Goal: Communication & Community: Share content

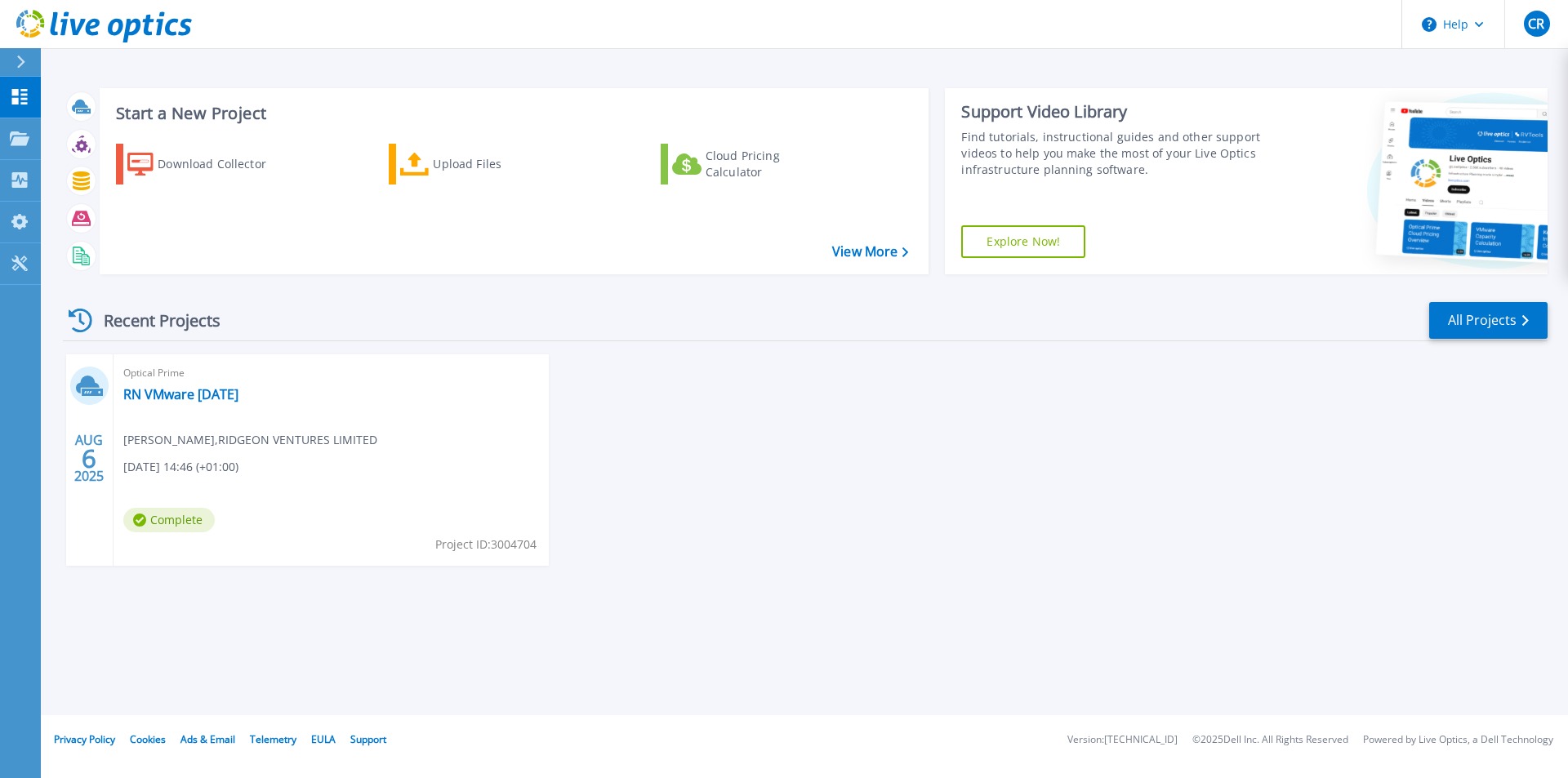
click at [796, 482] on div "AUG 6 2025 Optical Prime RN VMware 6th Aug 25 Christopher Ridgeon , RIDGEON VEN…" at bounding box center [799, 476] width 1498 height 244
click at [229, 401] on link "RN VMware [DATE]" at bounding box center [181, 394] width 115 height 16
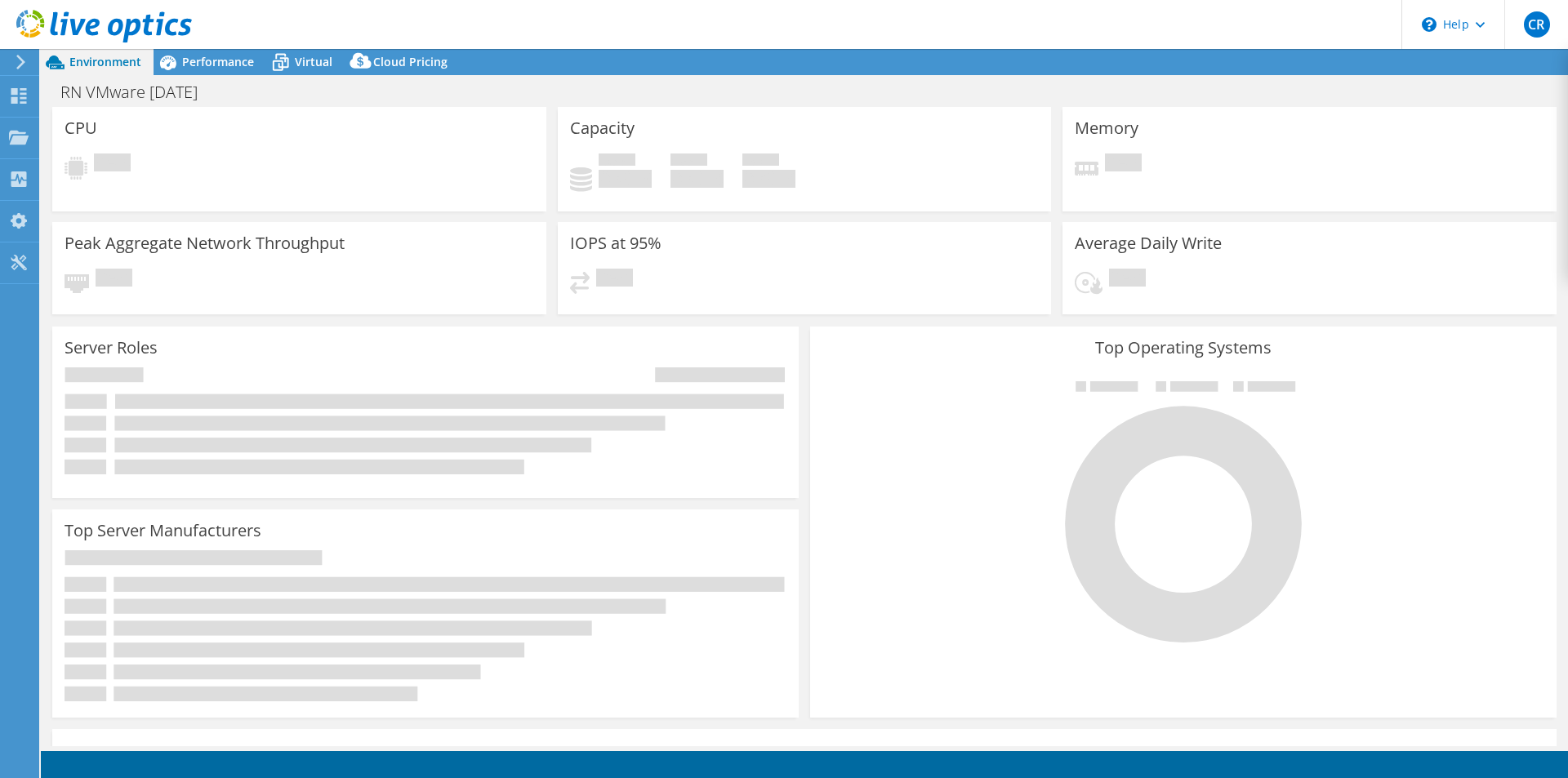
select select "USD"
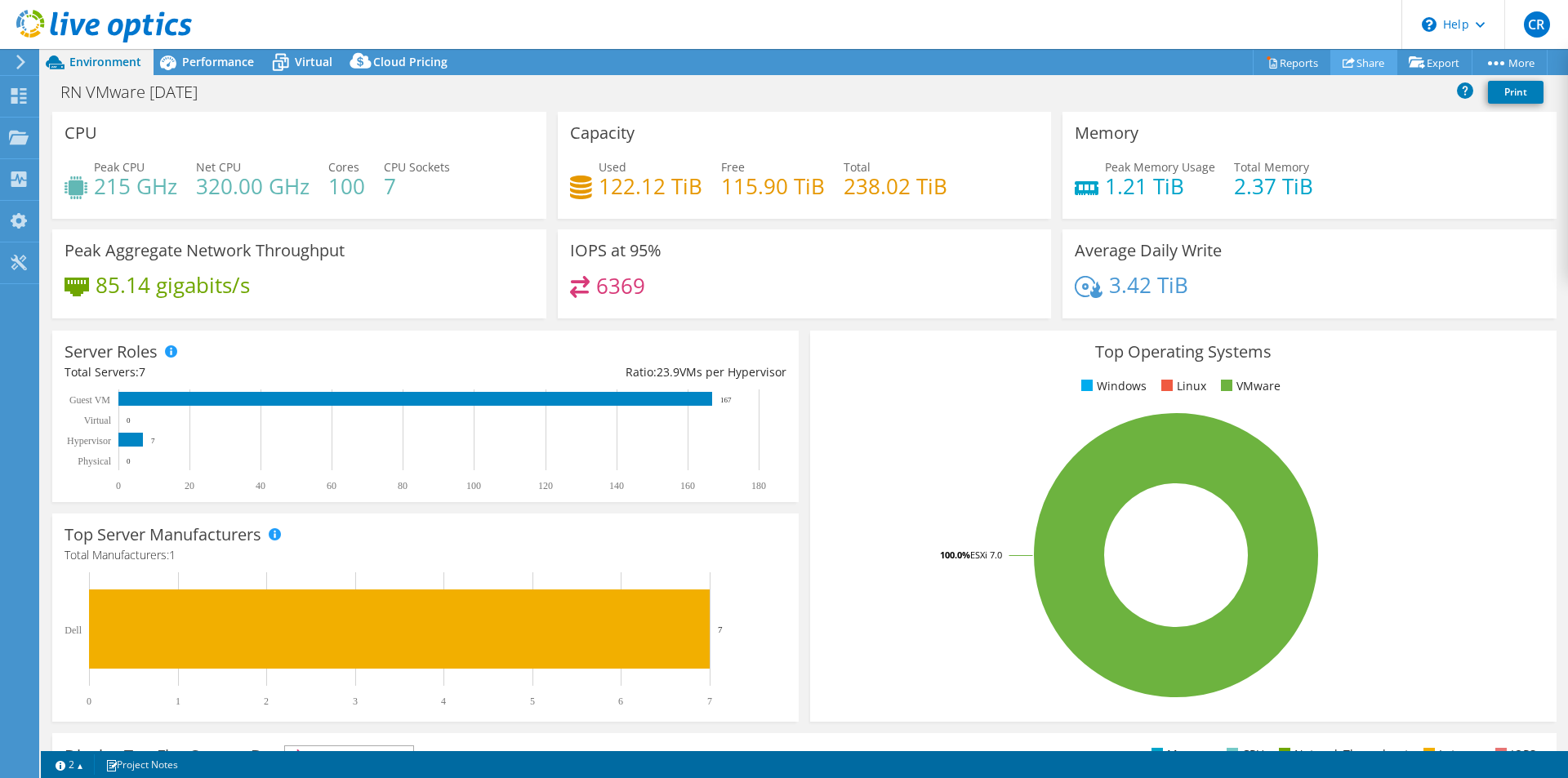
click at [1349, 60] on link "Share" at bounding box center [1363, 63] width 67 height 26
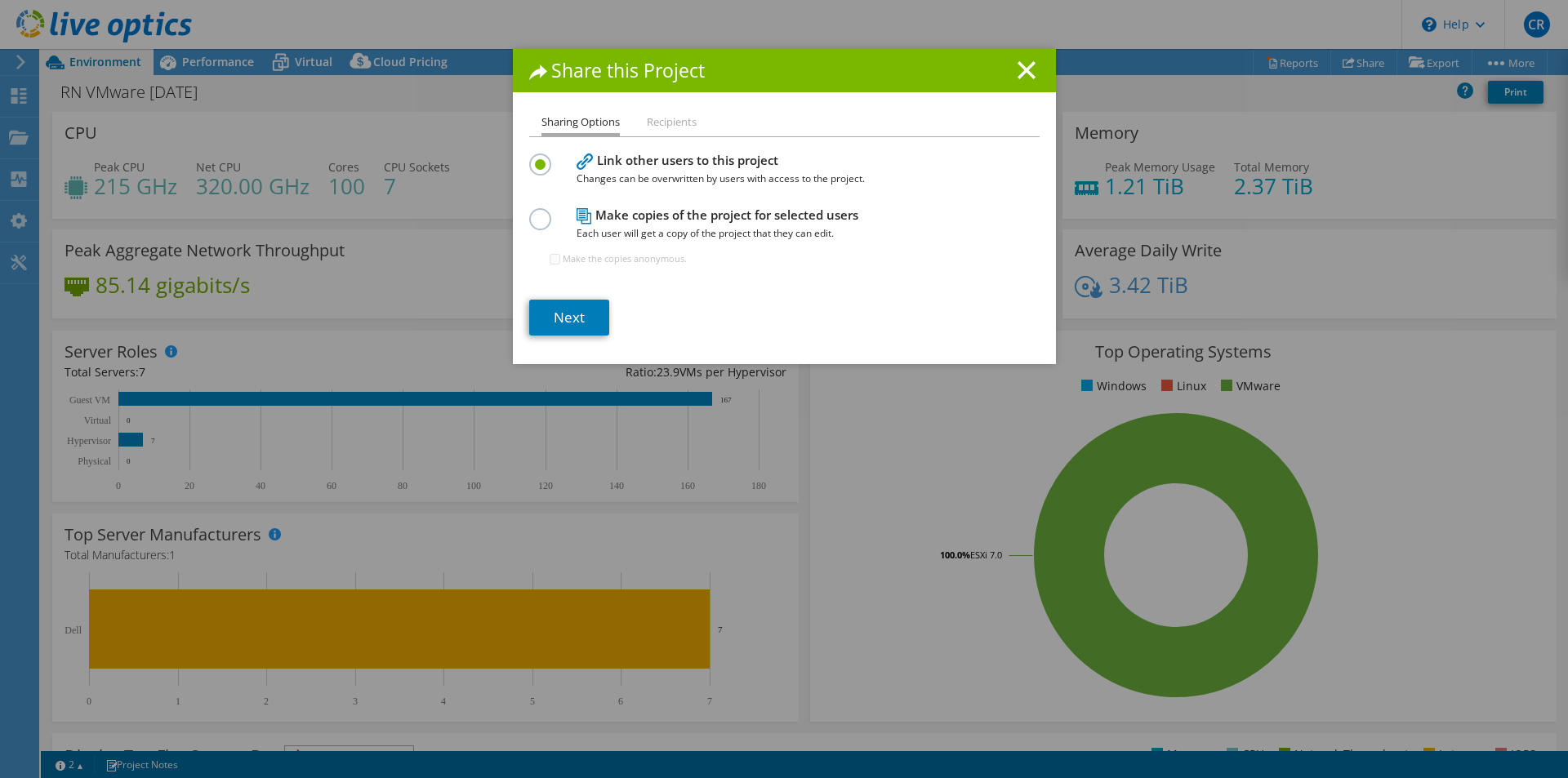
click at [660, 123] on li "Recipients" at bounding box center [671, 122] width 50 height 20
click at [581, 122] on li "Sharing Options" at bounding box center [581, 124] width 79 height 24
click at [569, 313] on link "Next" at bounding box center [569, 317] width 80 height 36
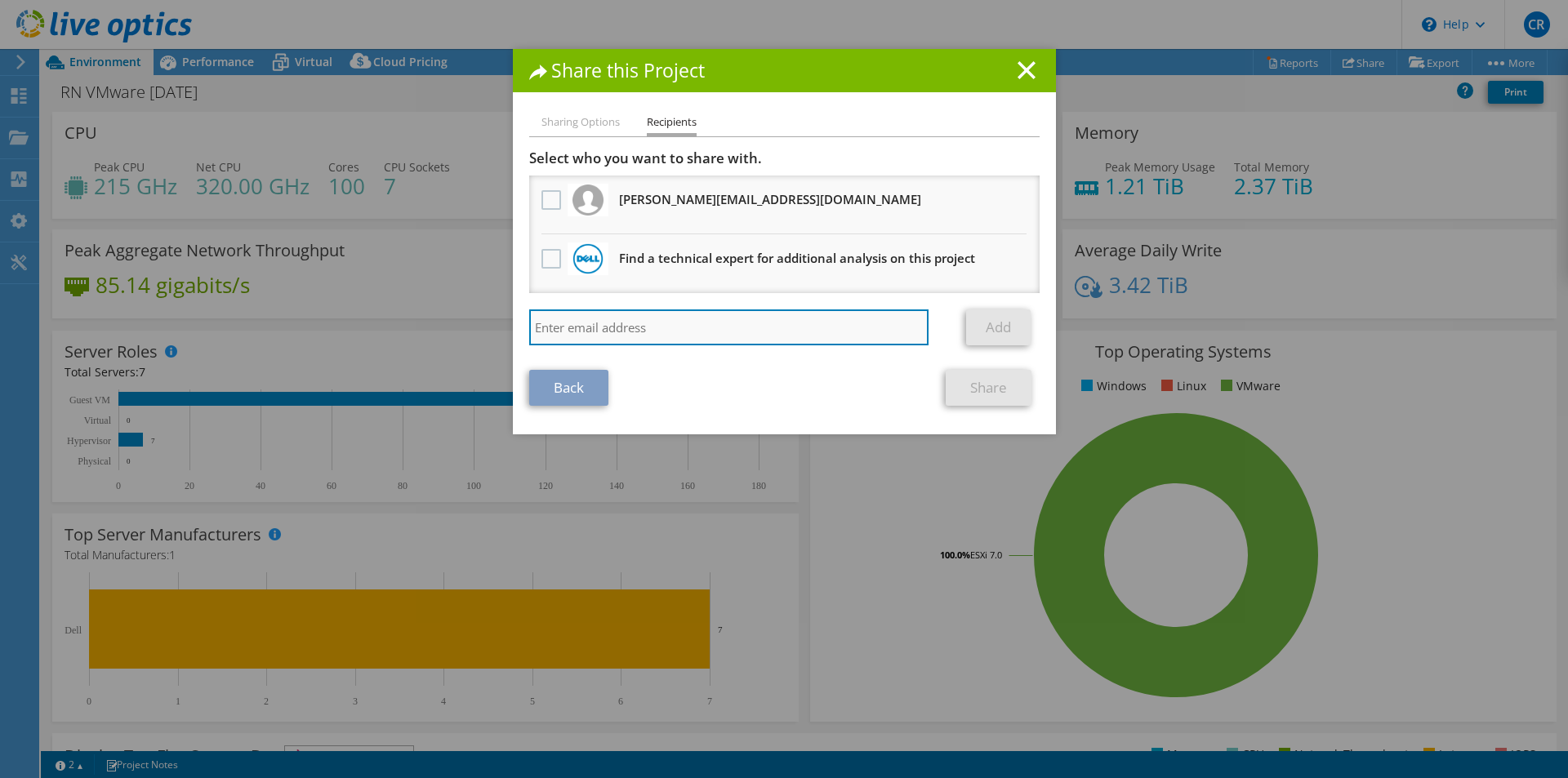
click at [672, 318] on input "search" at bounding box center [729, 327] width 400 height 36
paste input "[EMAIL_ADDRESS][DOMAIN_NAME]"
type input "[EMAIL_ADDRESS][DOMAIN_NAME]"
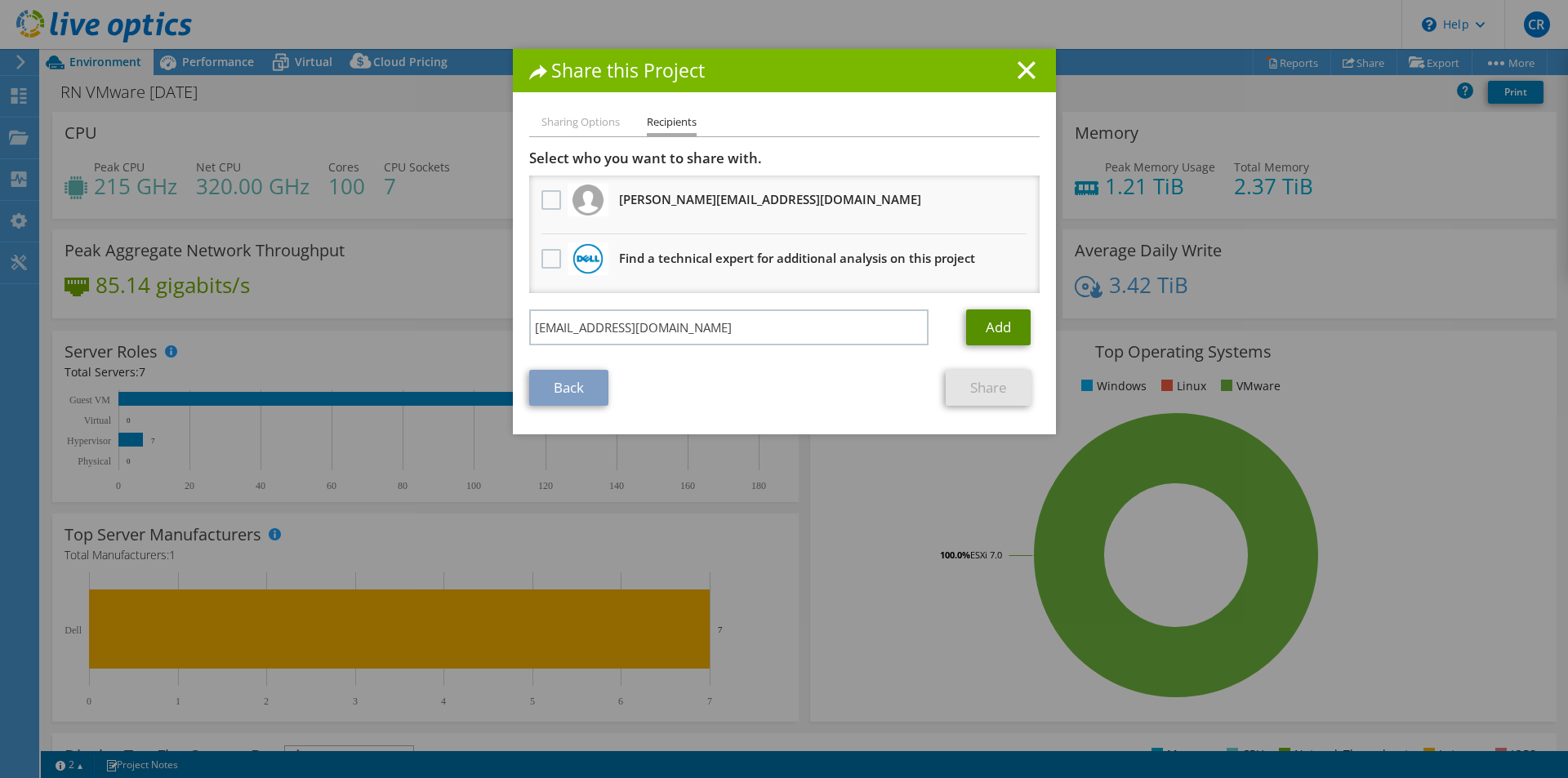
click at [982, 327] on link "Add" at bounding box center [998, 327] width 65 height 36
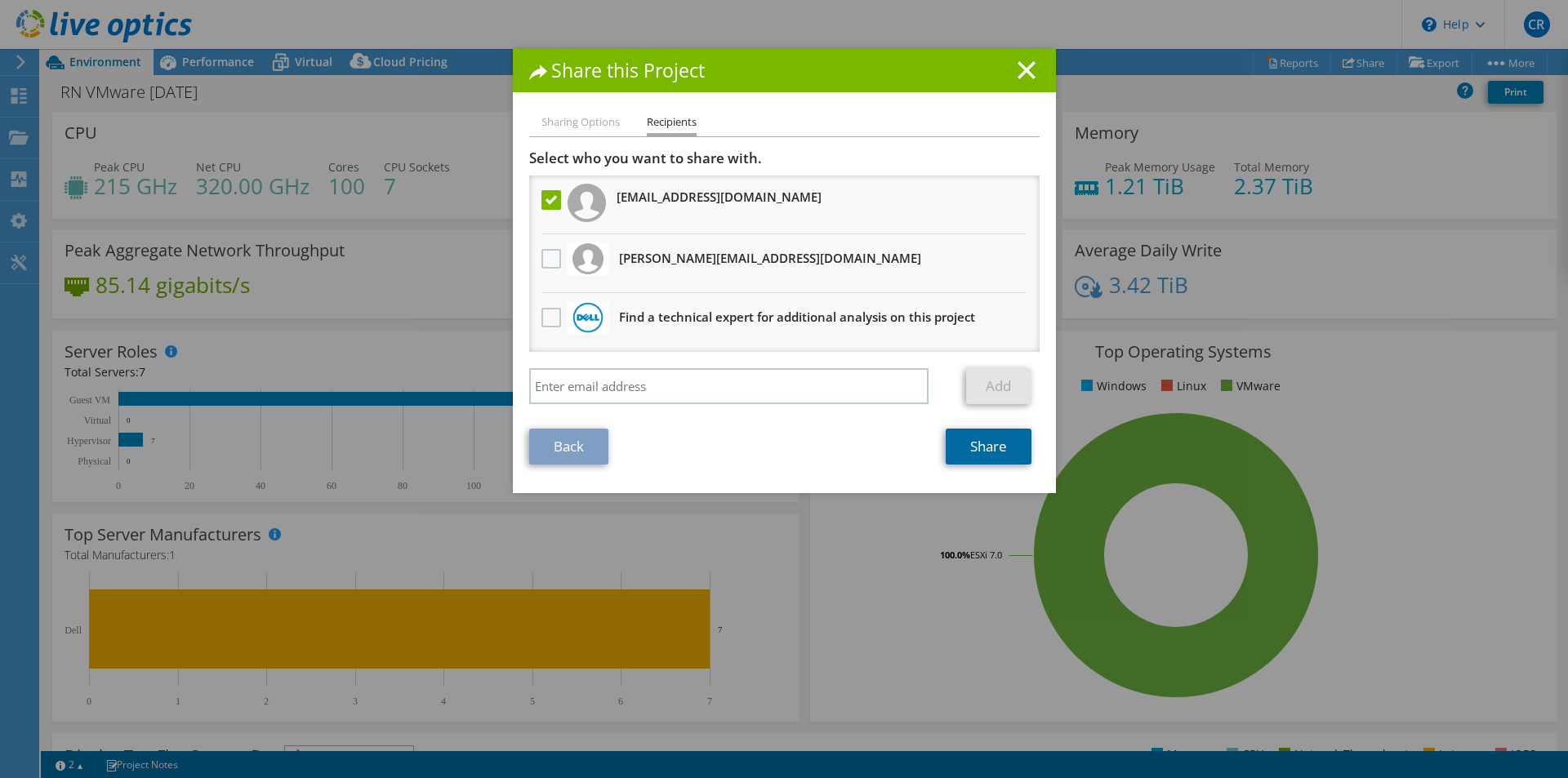
click at [980, 454] on link "Share" at bounding box center [989, 446] width 86 height 36
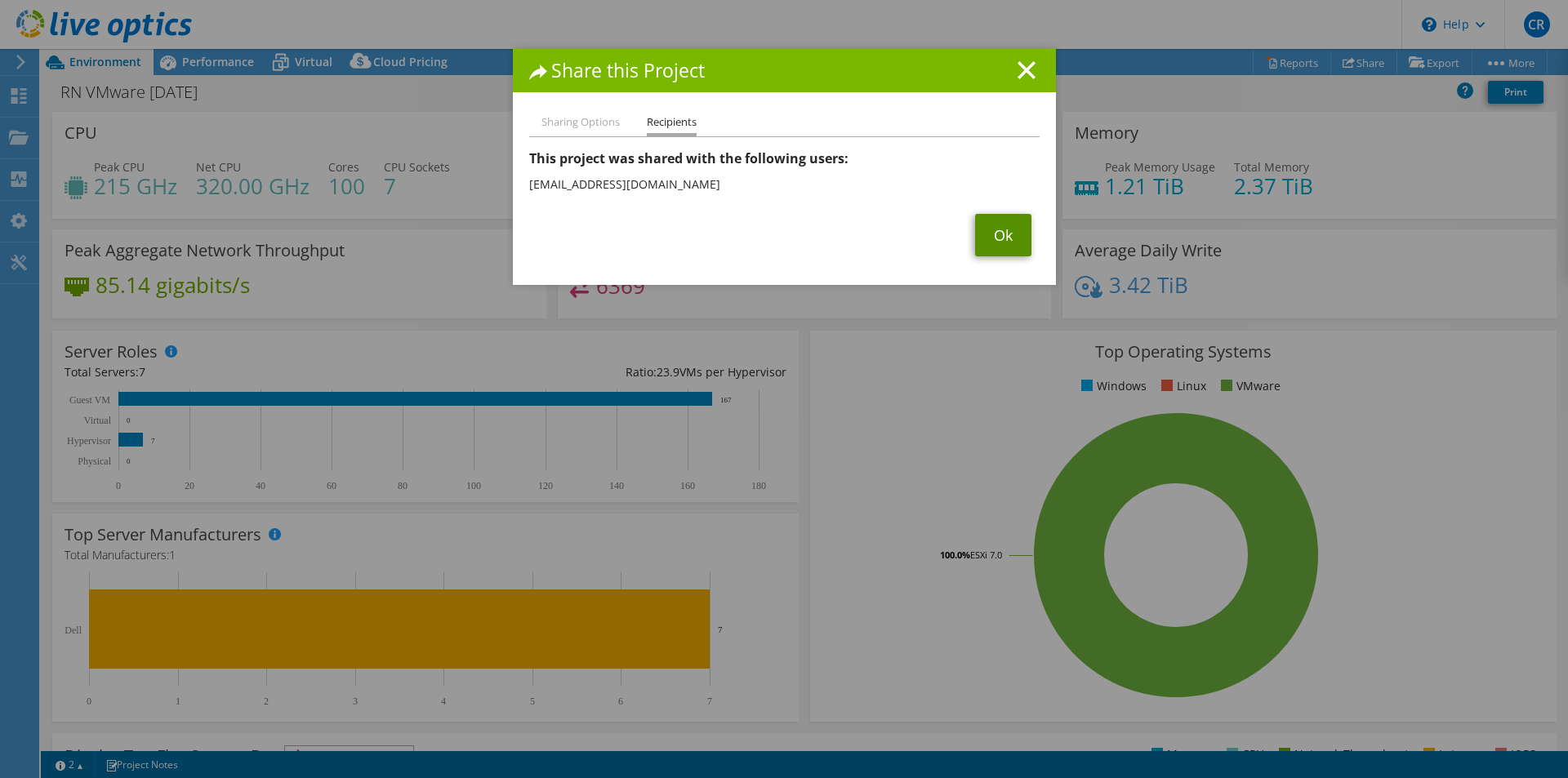
click at [988, 232] on link "Ok" at bounding box center [1004, 235] width 57 height 42
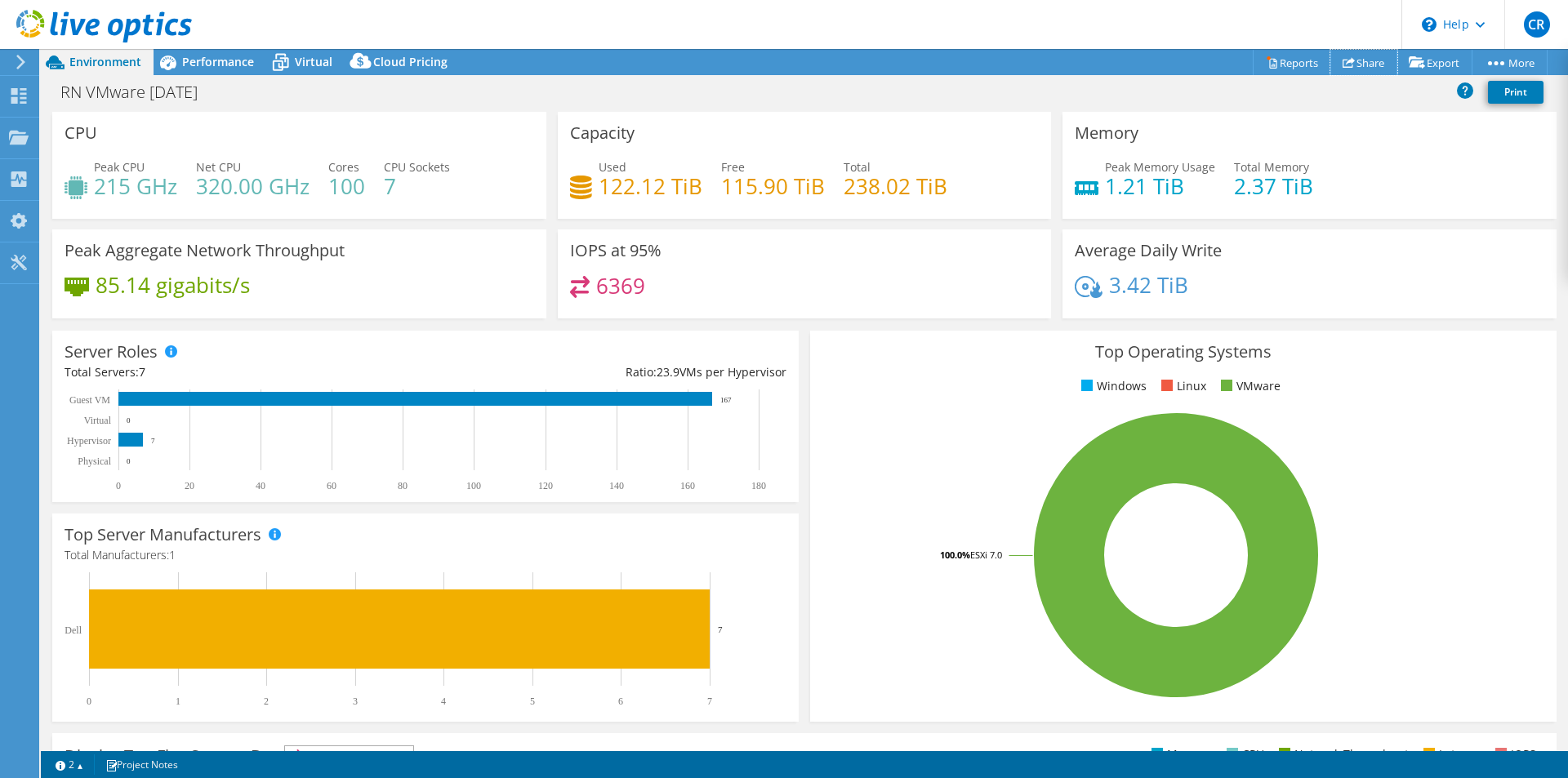
click at [1372, 64] on link "Share" at bounding box center [1363, 63] width 67 height 26
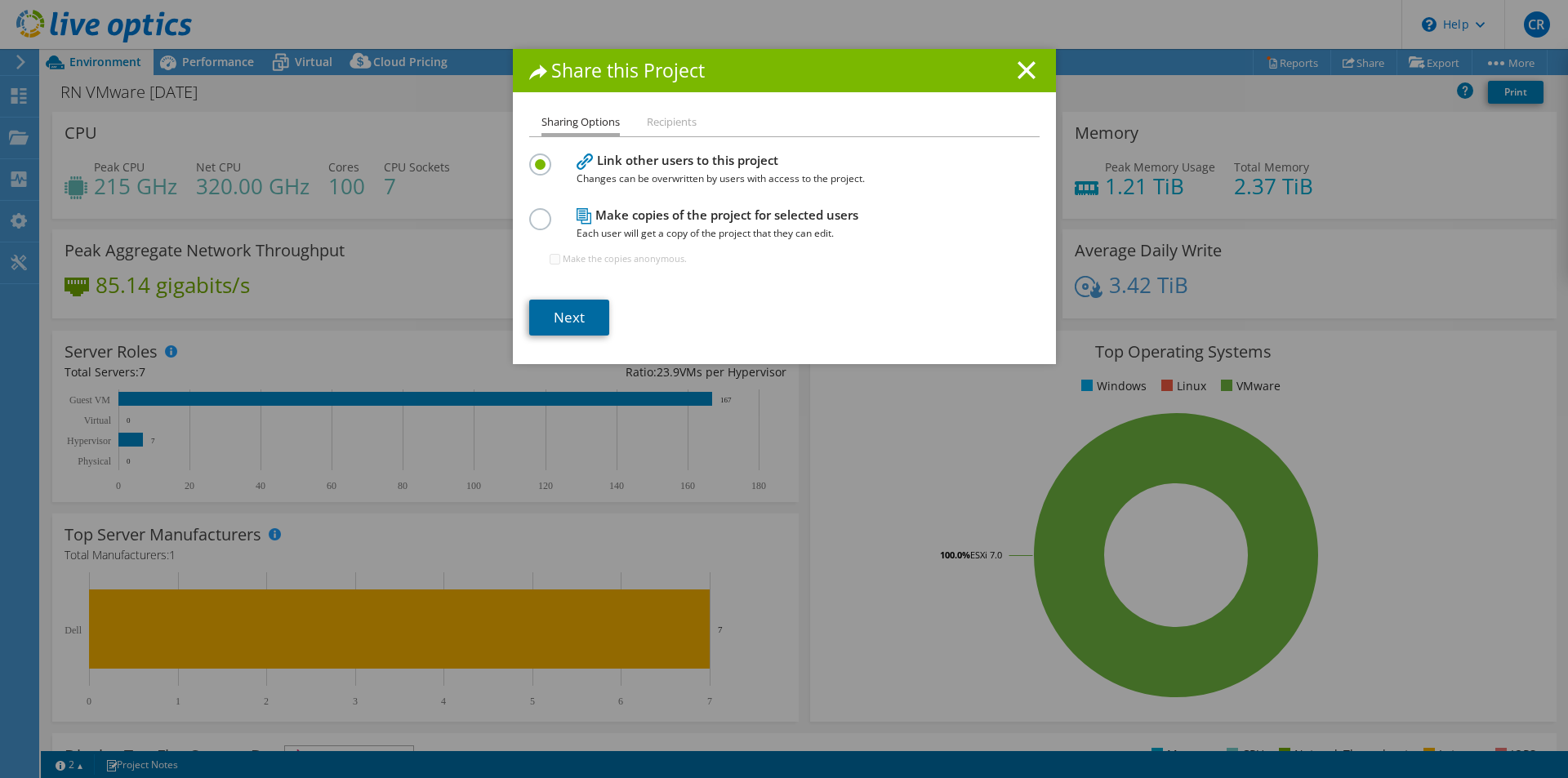
click at [537, 318] on link "Next" at bounding box center [569, 317] width 80 height 36
